Goal: Find specific page/section: Find specific page/section

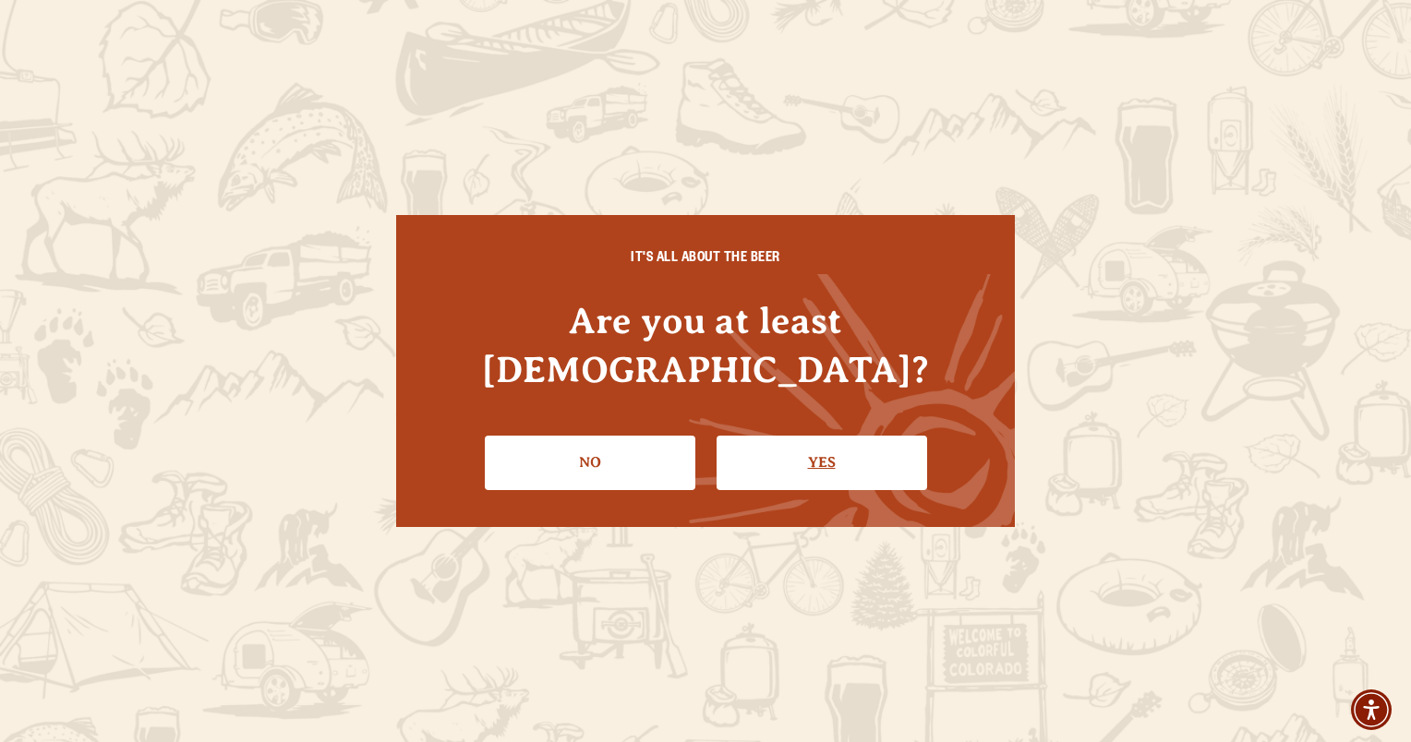
click at [823, 447] on link "Yes" at bounding box center [821, 463] width 211 height 54
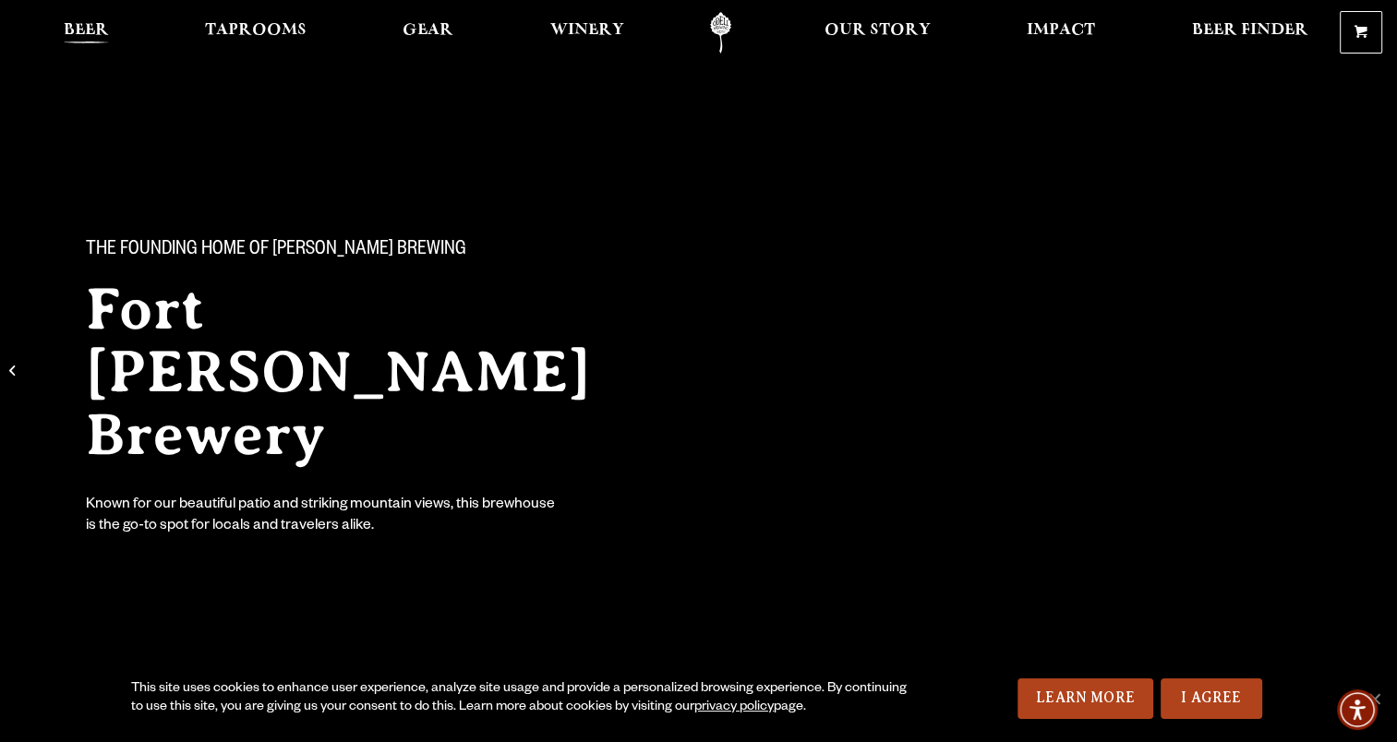
click at [85, 30] on span "Beer" at bounding box center [86, 30] width 45 height 15
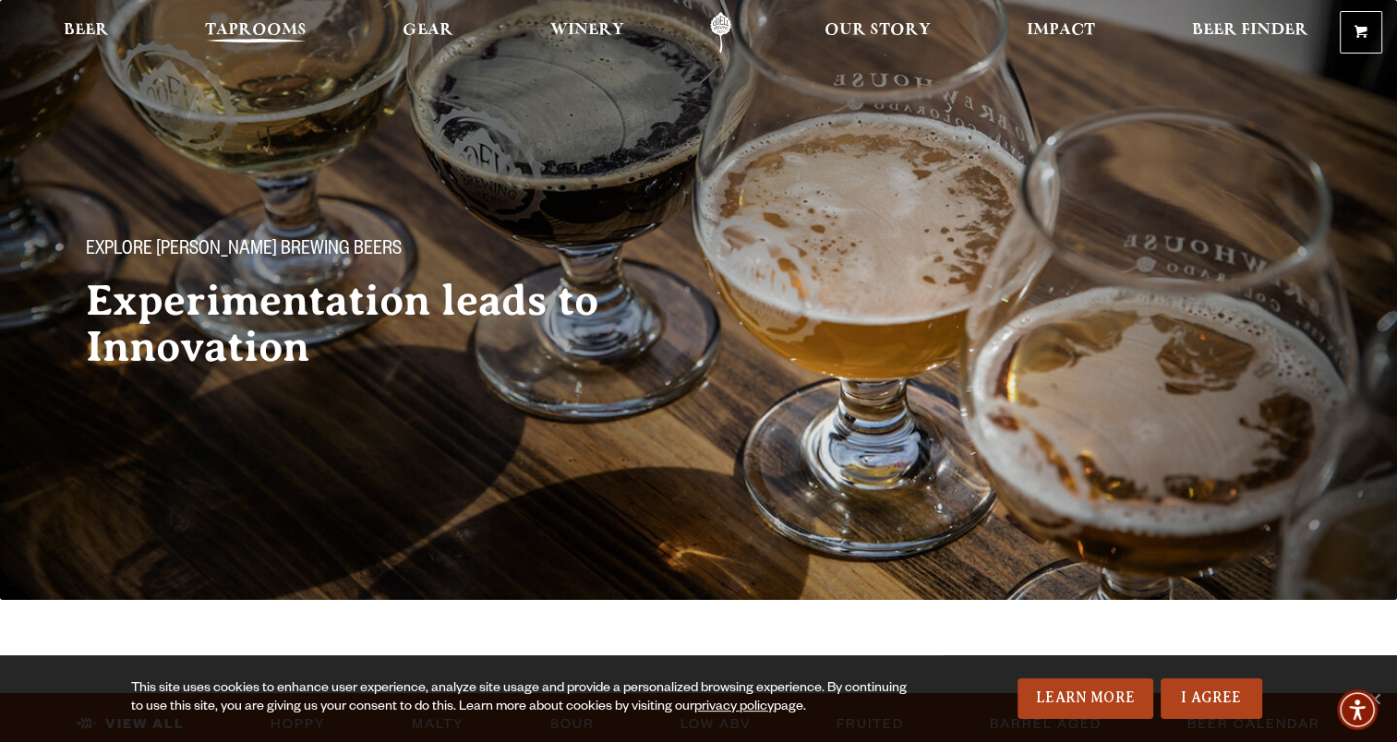
click at [259, 27] on span "Taprooms" at bounding box center [256, 30] width 102 height 15
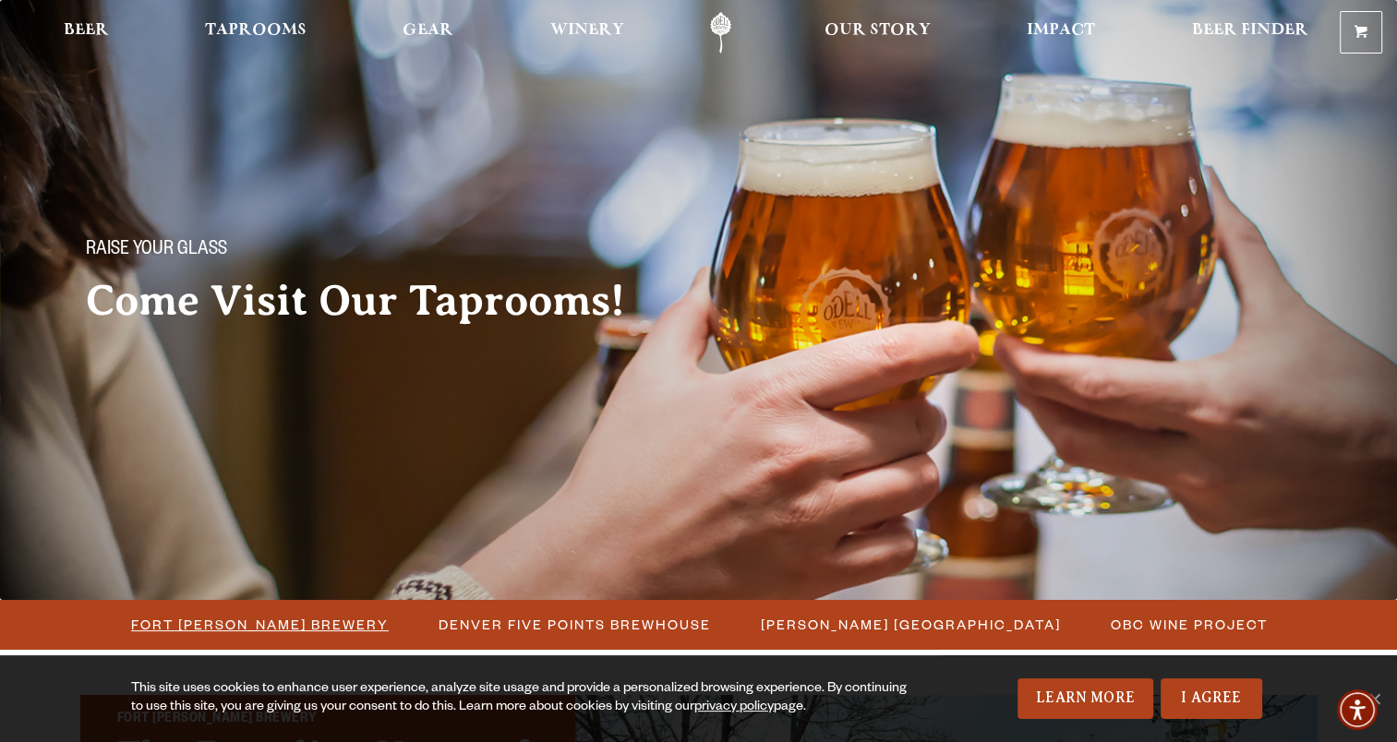
click at [254, 624] on span "Fort [PERSON_NAME] Brewery" at bounding box center [260, 624] width 258 height 27
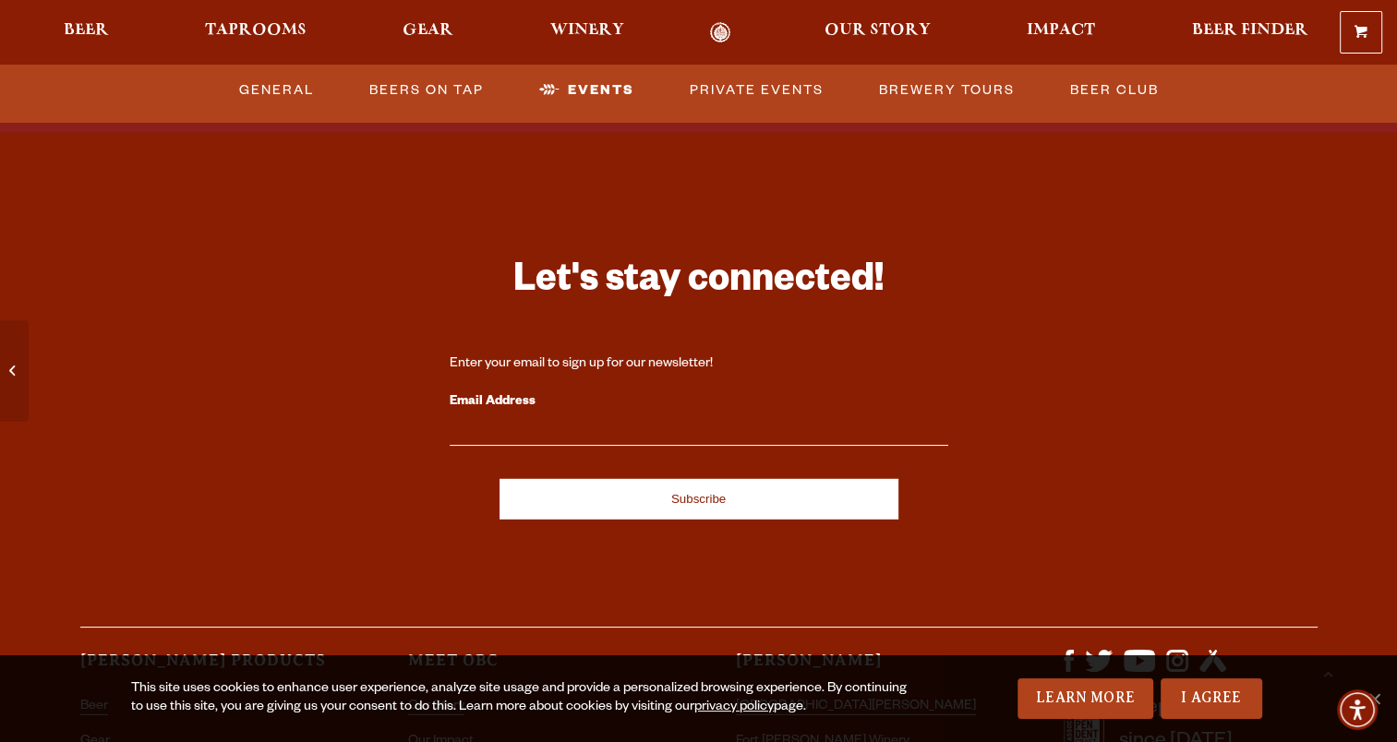
scroll to position [4997, 0]
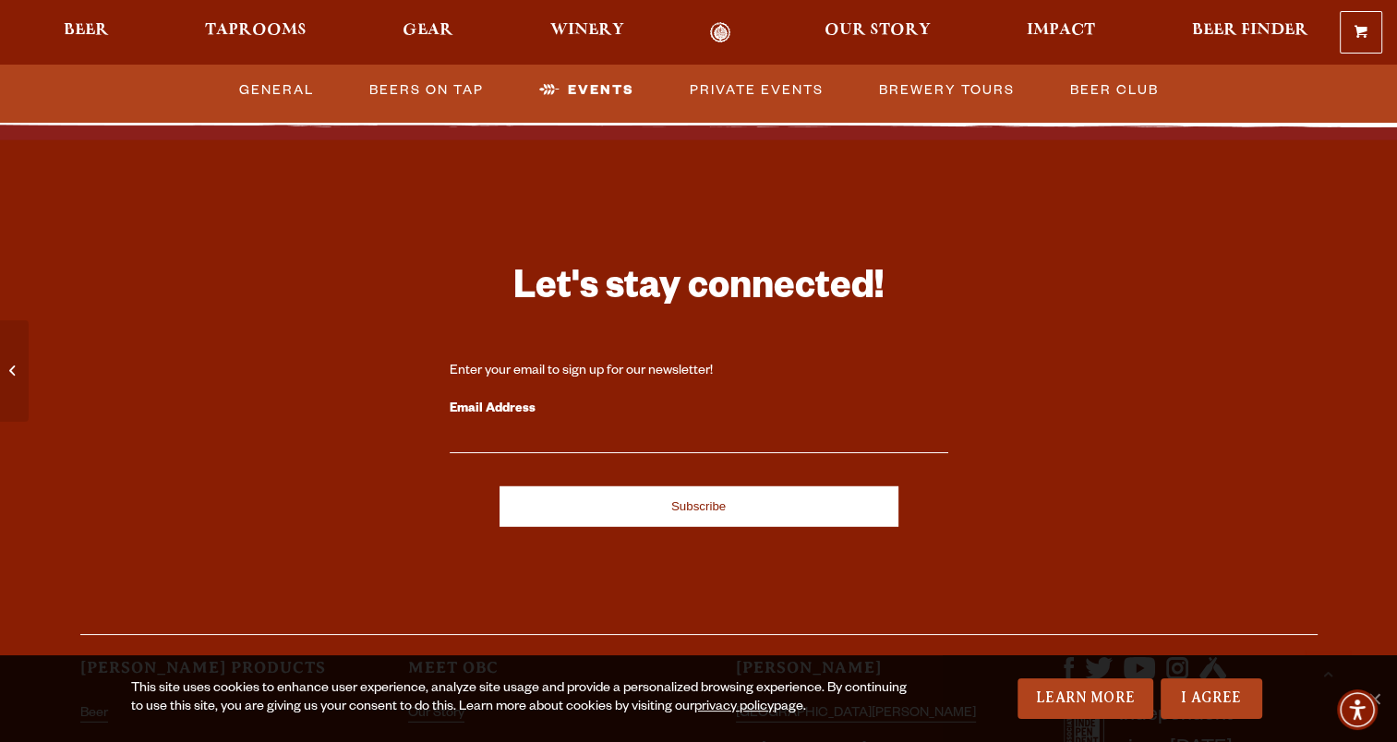
drag, startPoint x: 1379, startPoint y: 629, endPoint x: 1379, endPoint y: 643, distance: 13.8
click at [1379, 643] on div "Let's stay connected! Enter your email to sign up for our newsletter! Email Add…" at bounding box center [698, 540] width 1397 height 819
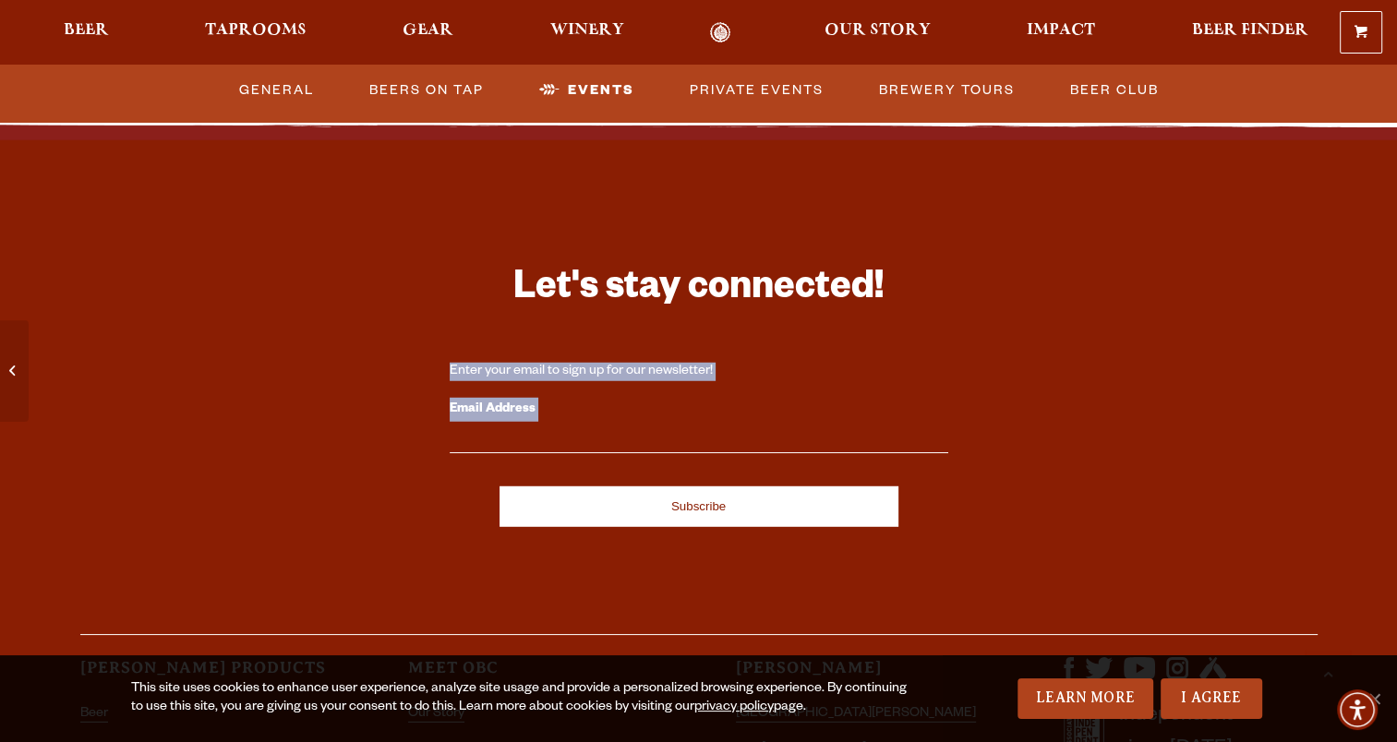
drag, startPoint x: 1379, startPoint y: 643, endPoint x: 1402, endPoint y: 129, distance: 513.8
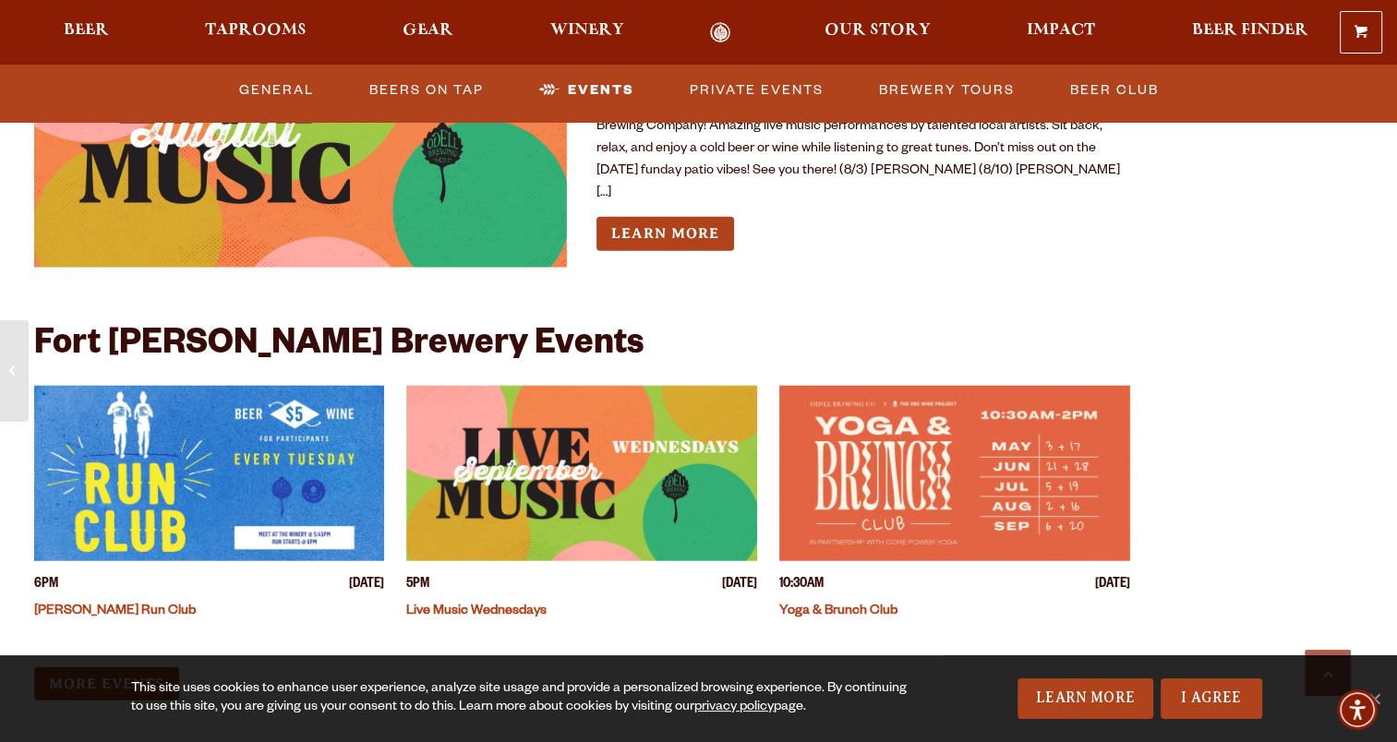
drag, startPoint x: 1396, startPoint y: 538, endPoint x: 1389, endPoint y: 356, distance: 182.0
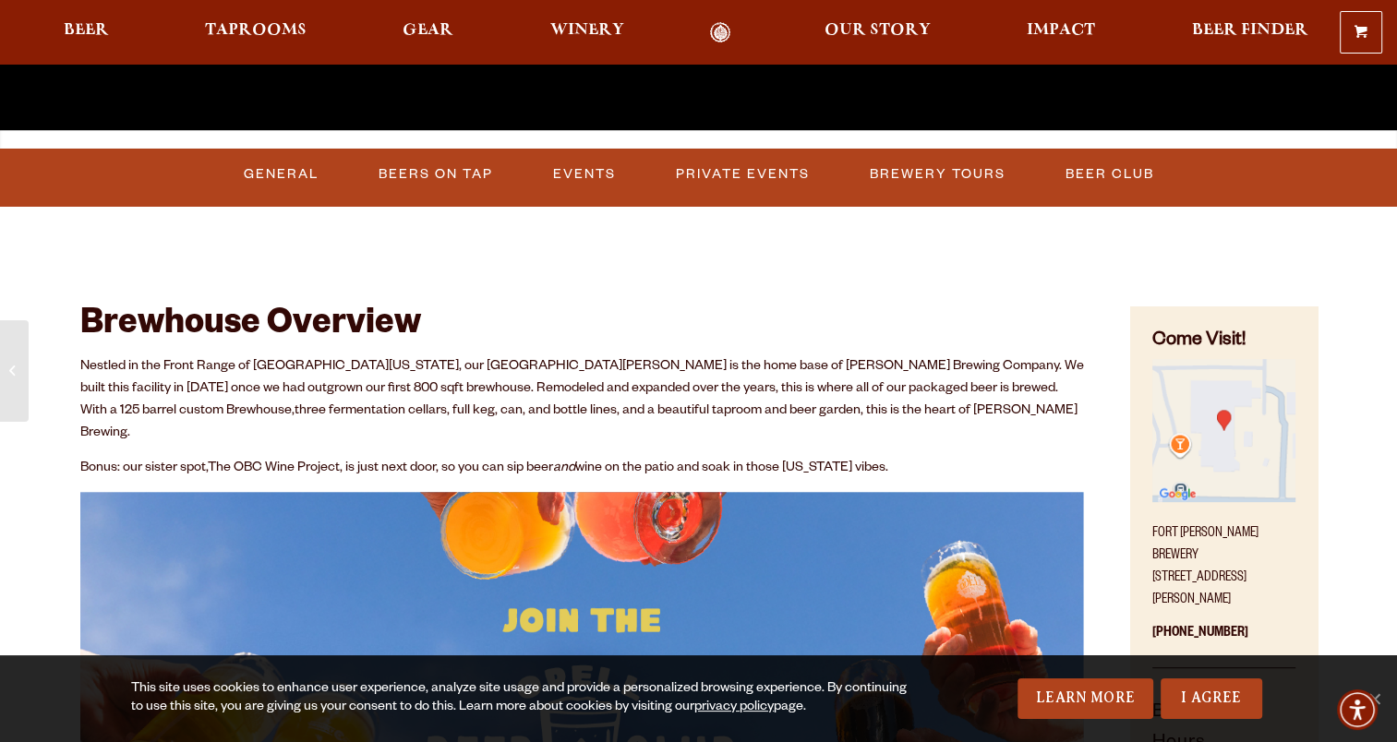
scroll to position [0, 0]
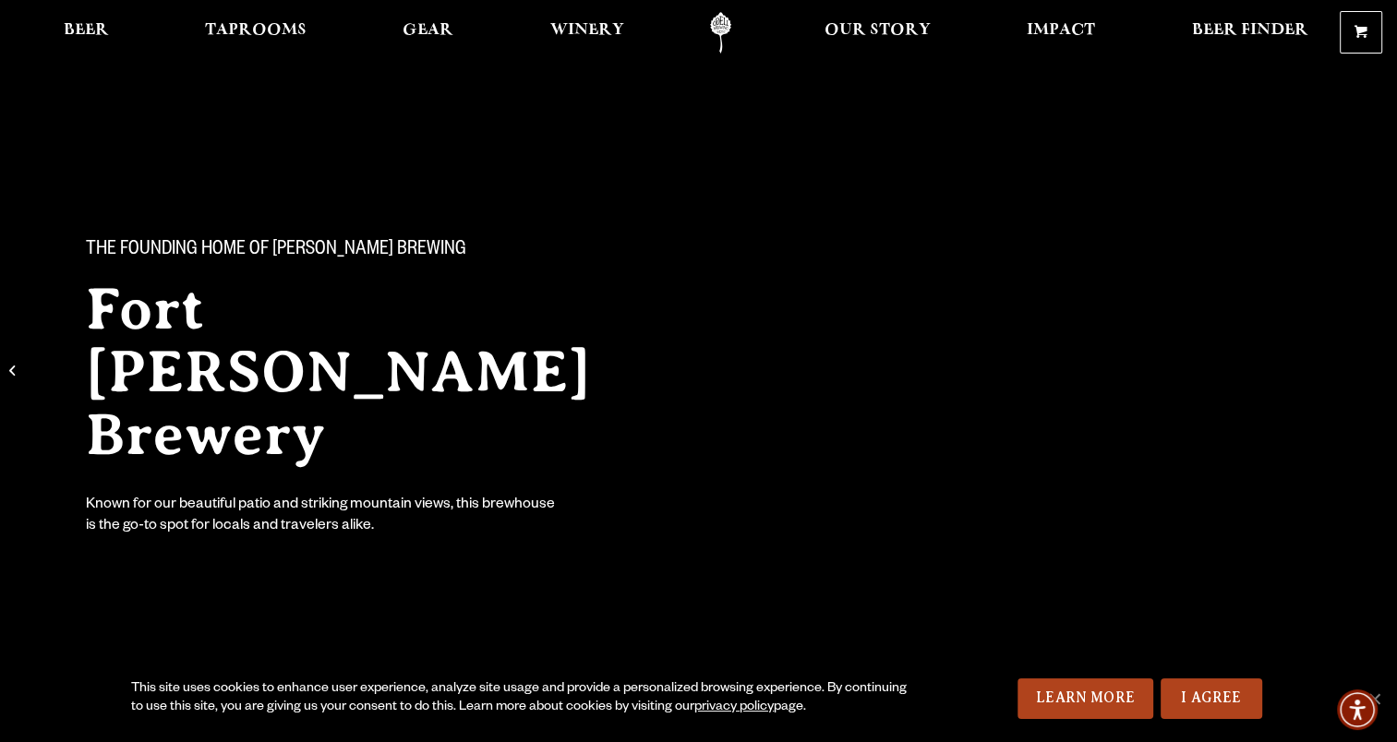
click at [720, 27] on link "Odell Home" at bounding box center [720, 33] width 69 height 42
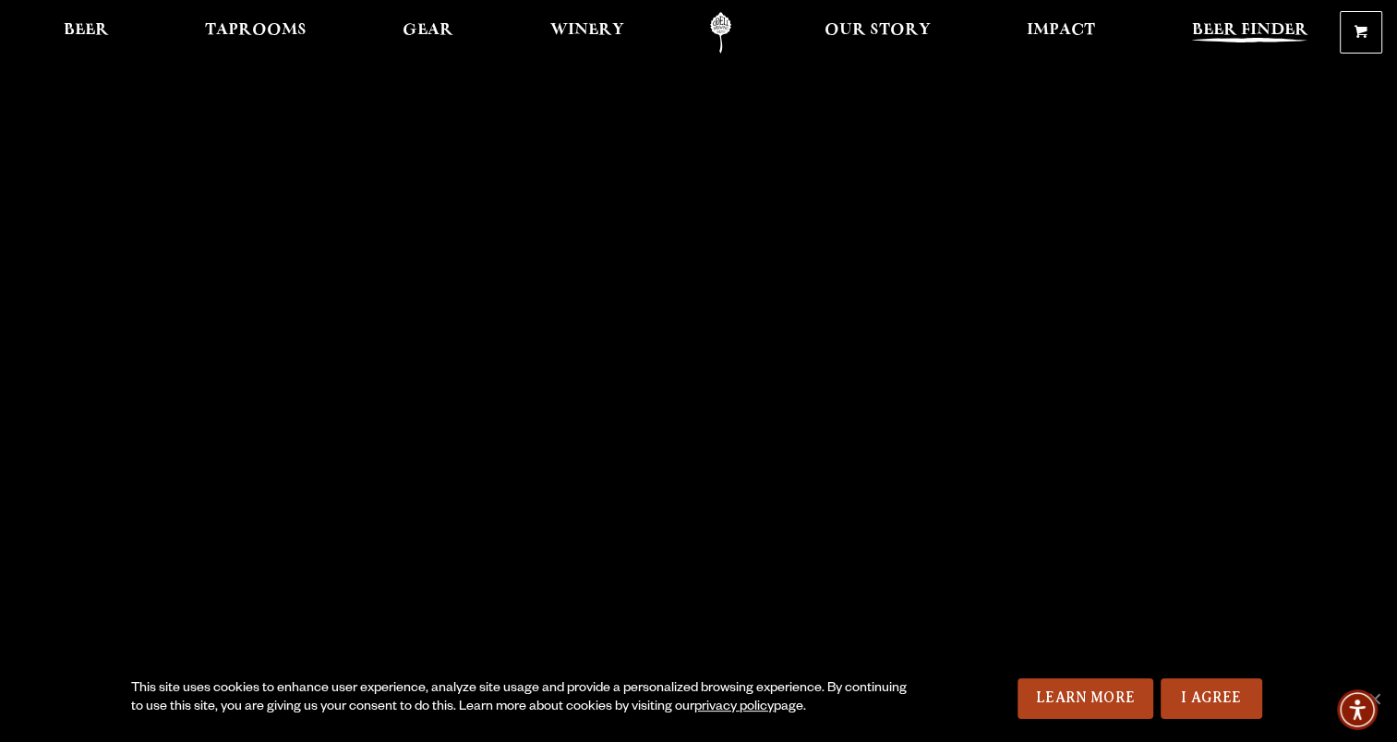
click at [1264, 23] on span "Beer Finder" at bounding box center [1249, 30] width 116 height 15
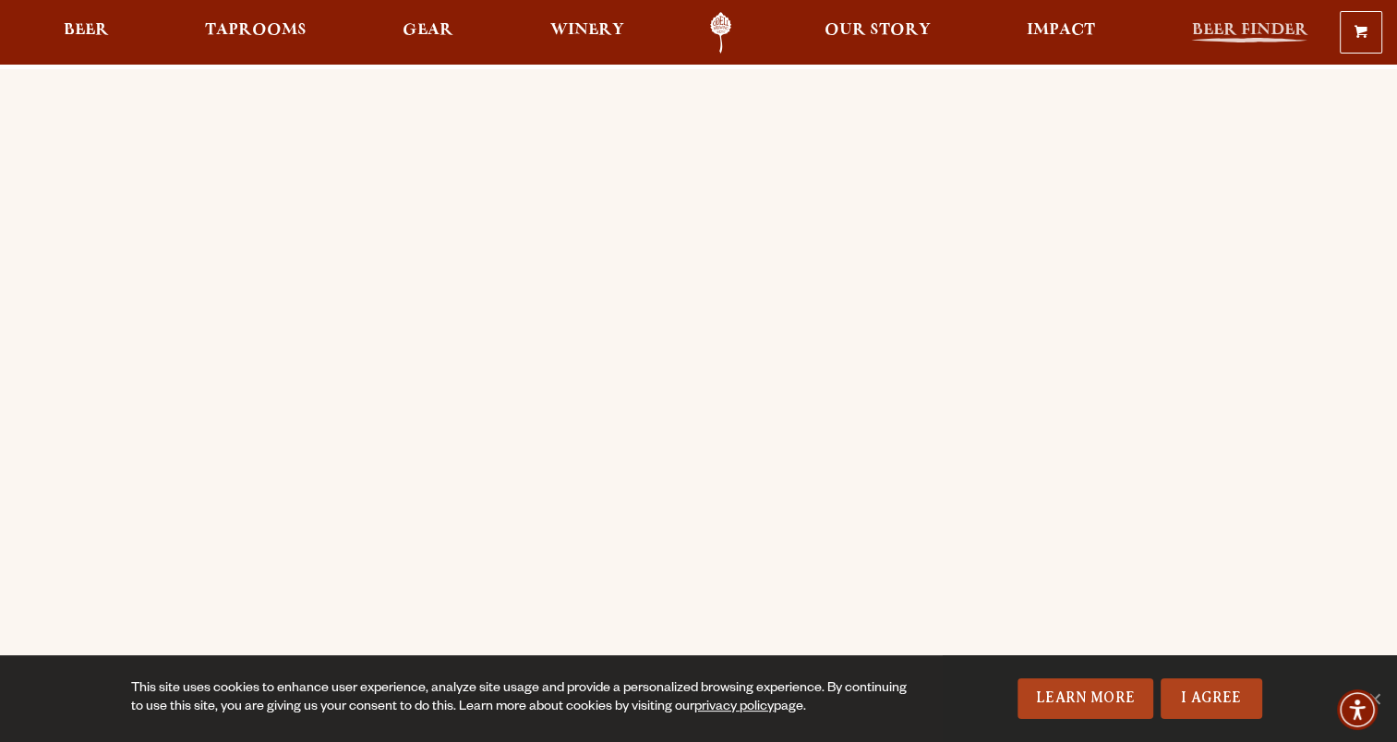
drag, startPoint x: 0, startPoint y: 0, endPoint x: 1264, endPoint y: 19, distance: 1264.2
click at [1264, 23] on span "Beer Finder" at bounding box center [1249, 30] width 116 height 15
click at [273, 24] on span "Taprooms" at bounding box center [256, 30] width 102 height 15
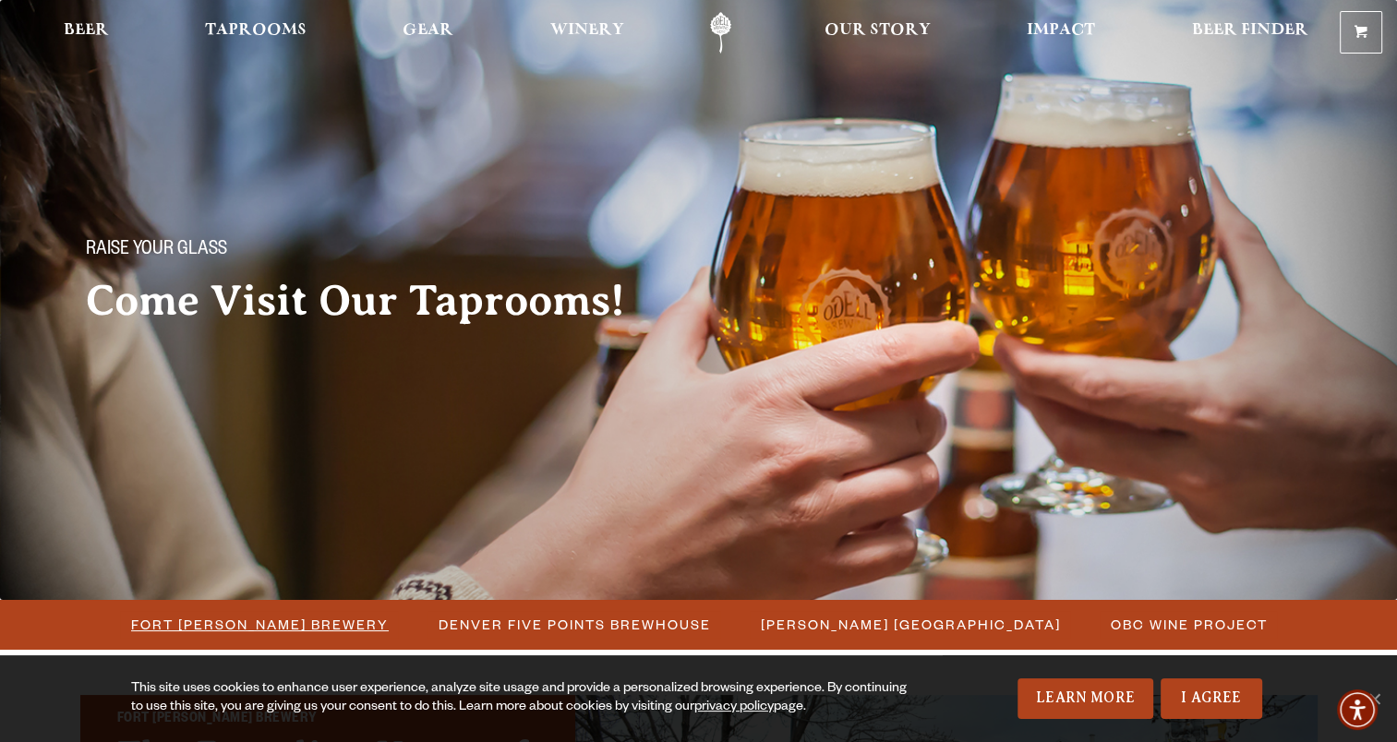
click at [251, 631] on span "Fort [PERSON_NAME] Brewery" at bounding box center [260, 624] width 258 height 27
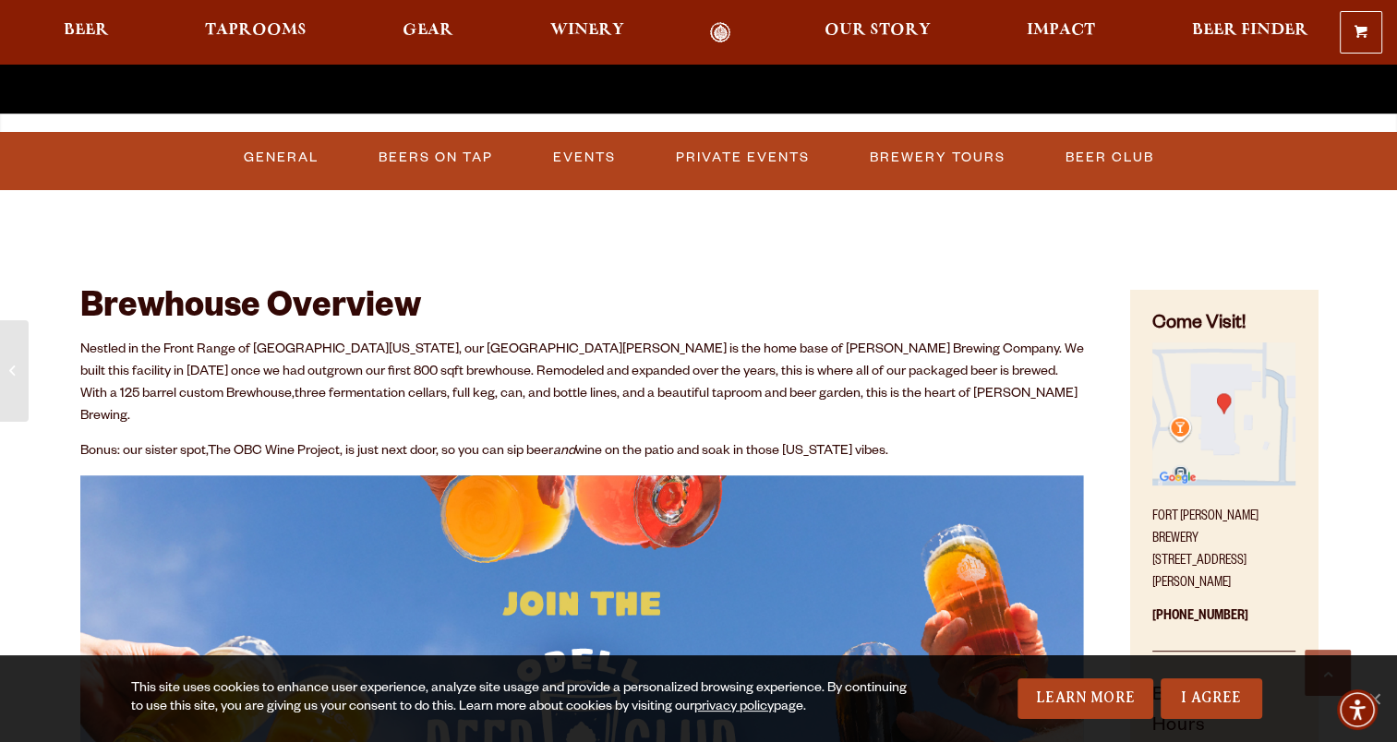
scroll to position [665, 0]
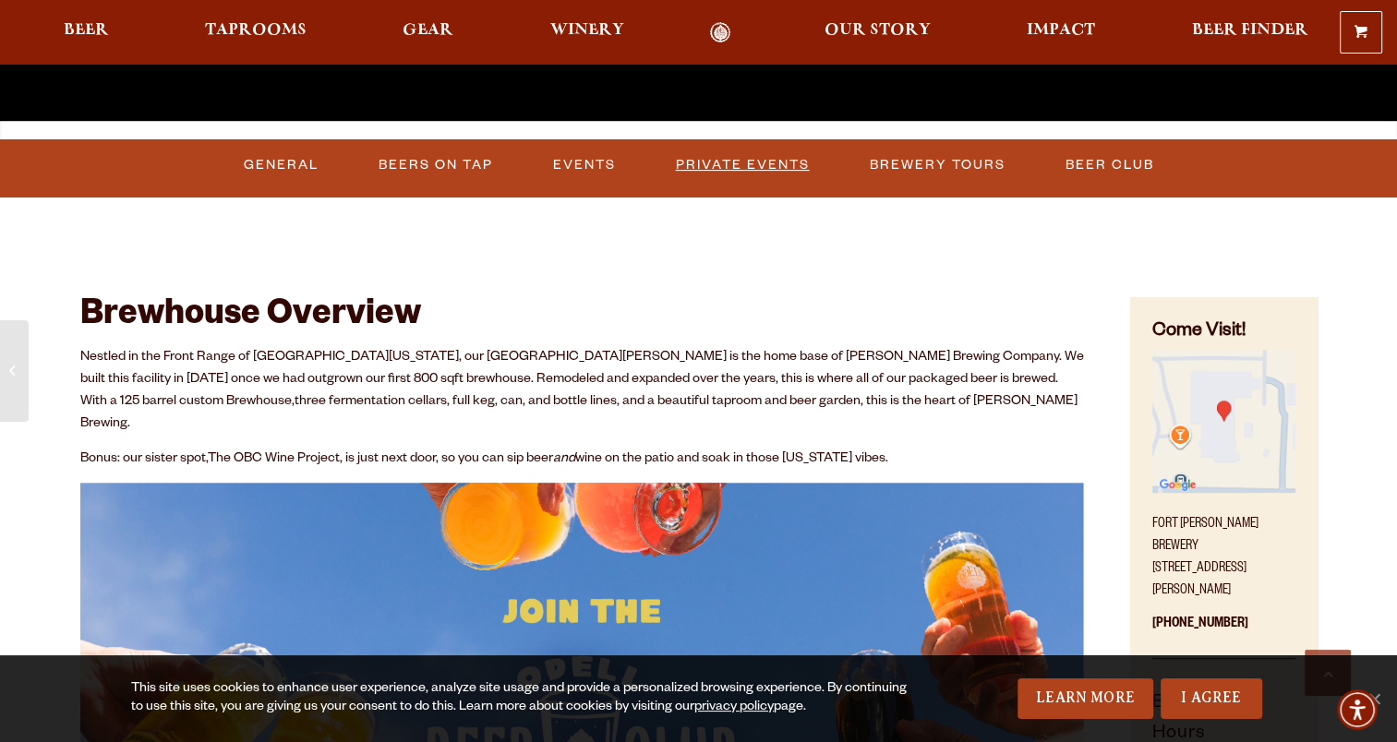
click at [727, 159] on link "Private Events" at bounding box center [742, 165] width 149 height 42
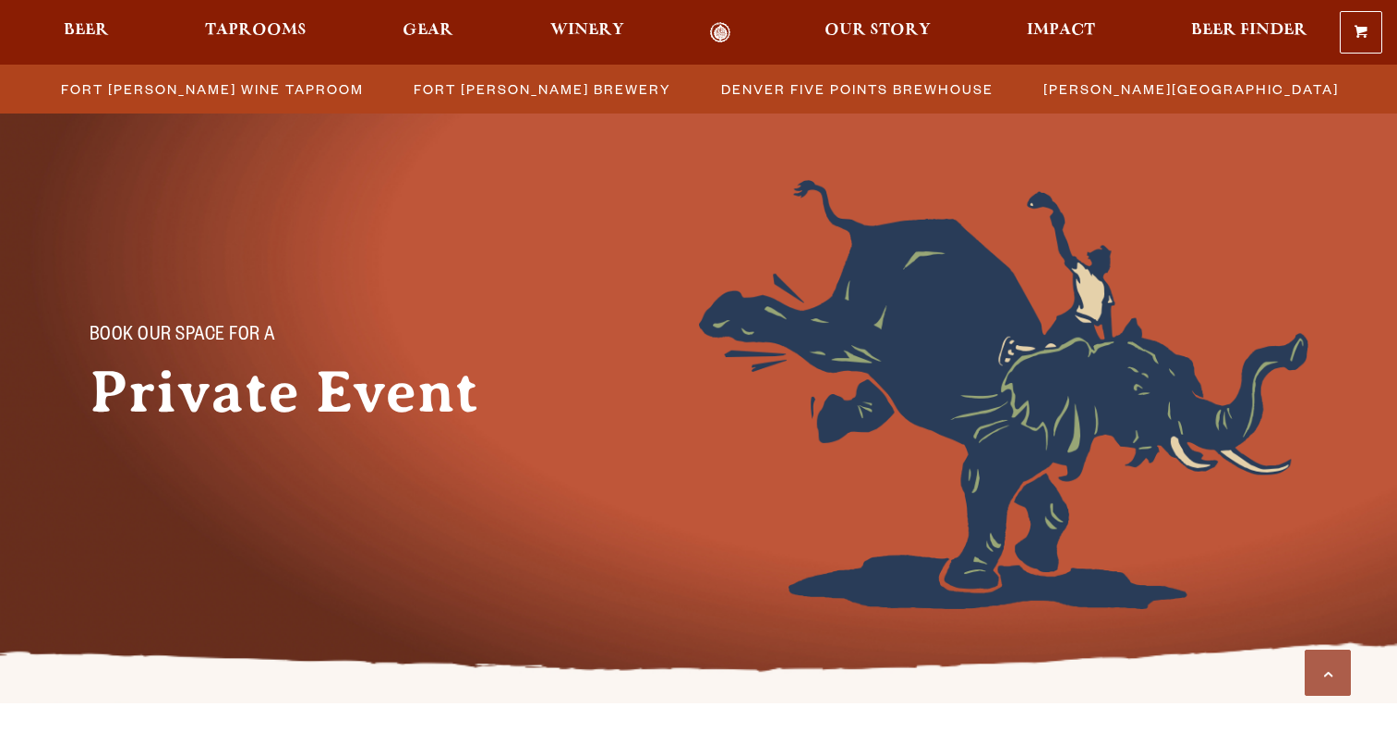
scroll to position [712, 0]
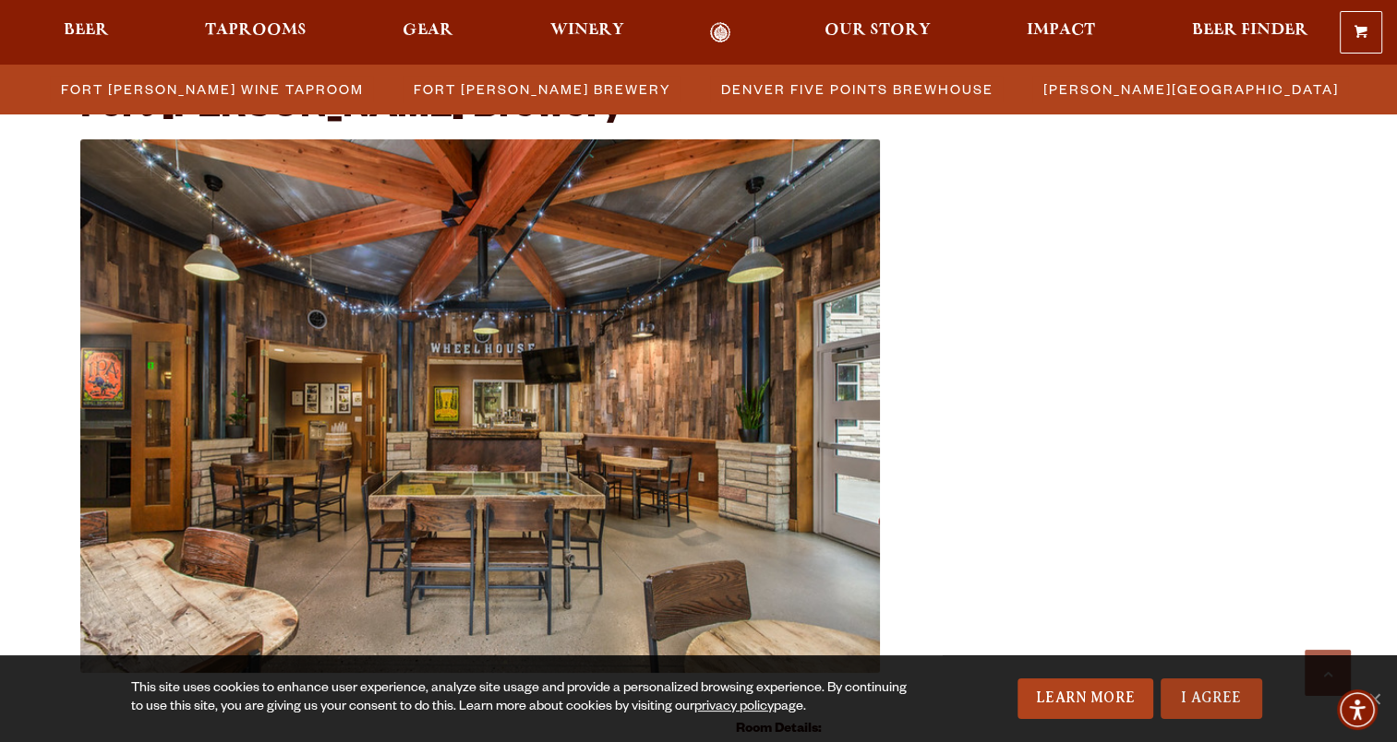
click at [1247, 702] on link "I Agree" at bounding box center [1212, 699] width 102 height 41
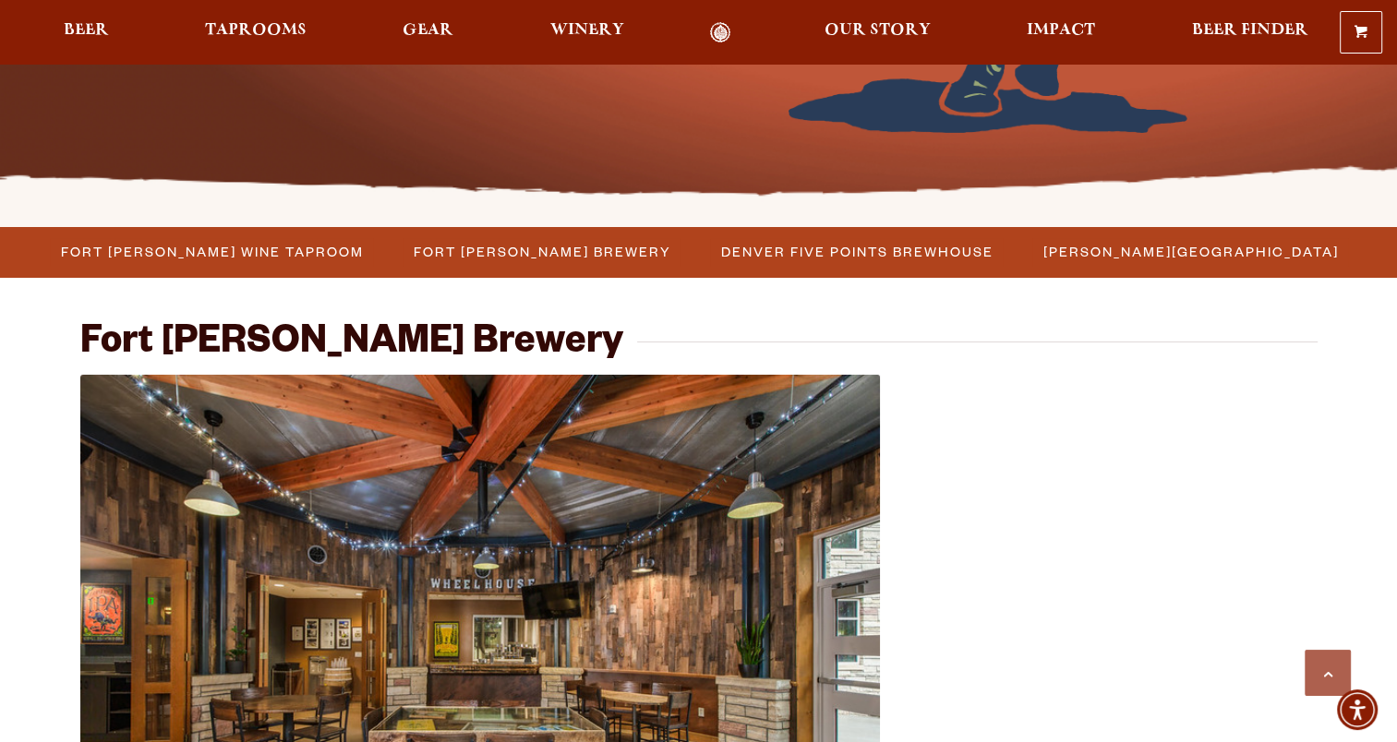
scroll to position [0, 0]
